Goal: Find specific page/section: Find specific page/section

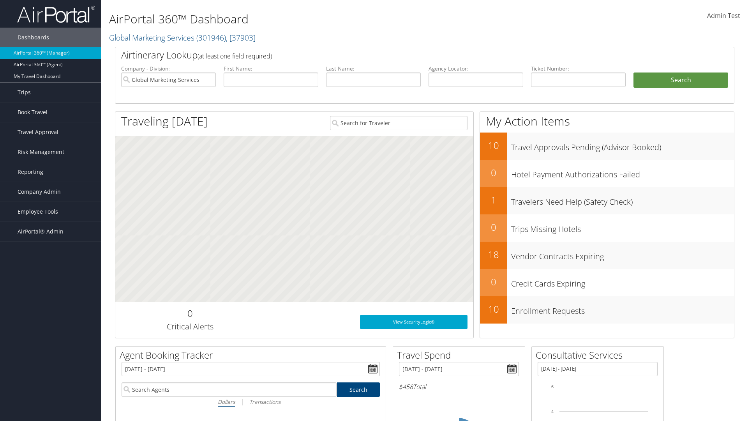
click at [51, 92] on link "Trips" at bounding box center [50, 92] width 101 height 19
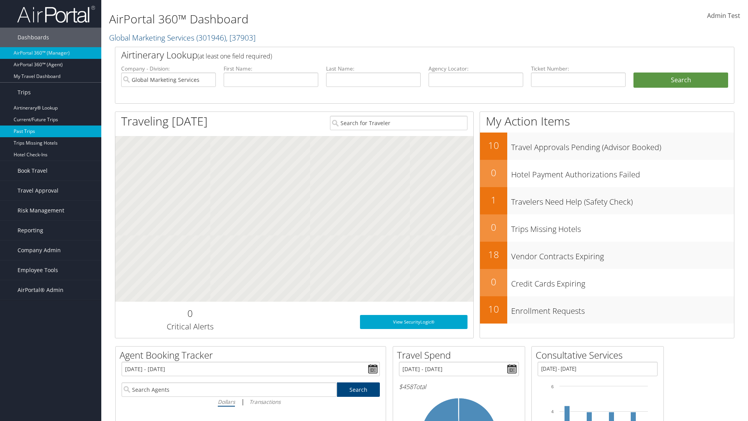
click at [51, 131] on link "Past Trips" at bounding box center [50, 131] width 101 height 12
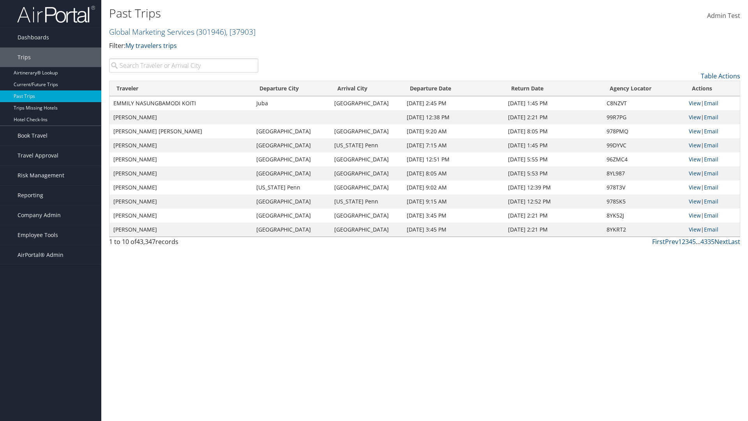
click at [183, 65] on input "search" at bounding box center [183, 65] width 149 height 14
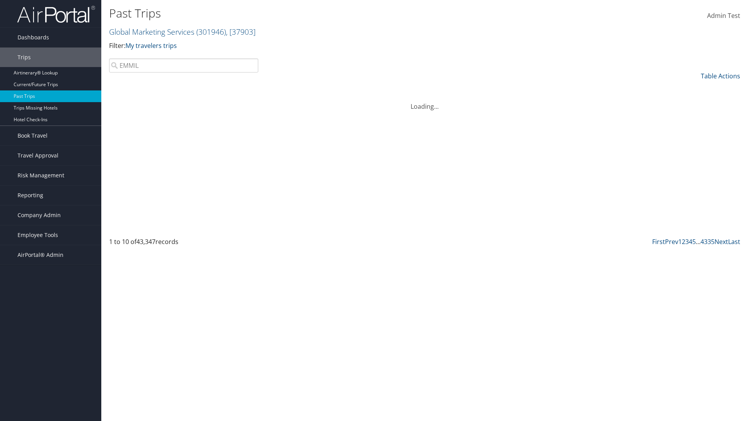
type input "EMMILY"
click at [183, 65] on input "search" at bounding box center [183, 65] width 149 height 14
type input "Nairobi"
